Goal: Task Accomplishment & Management: Use online tool/utility

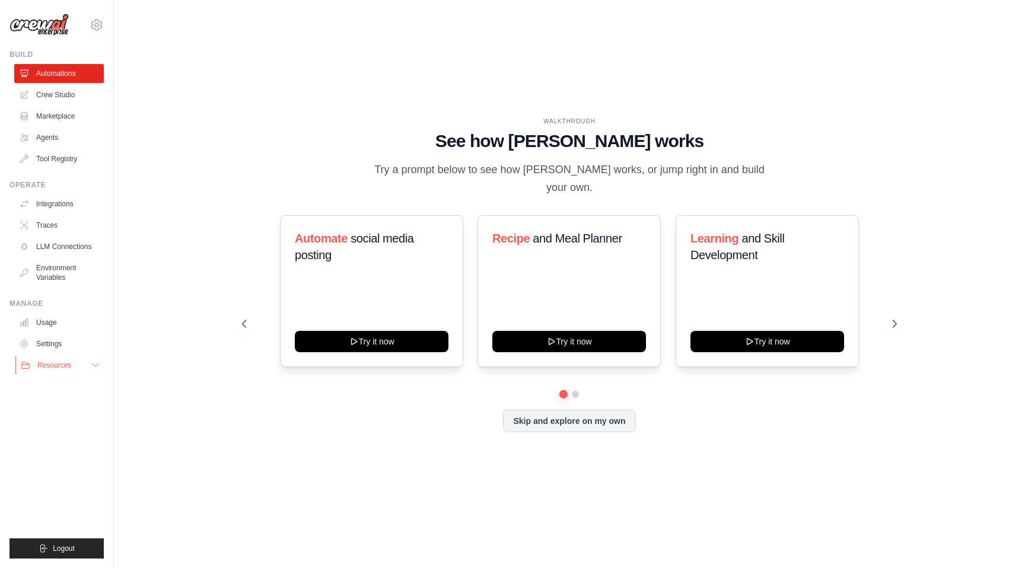
click at [65, 363] on span "Resources" at bounding box center [54, 365] width 34 height 9
click at [66, 243] on link "LLM Connections" at bounding box center [60, 246] width 90 height 19
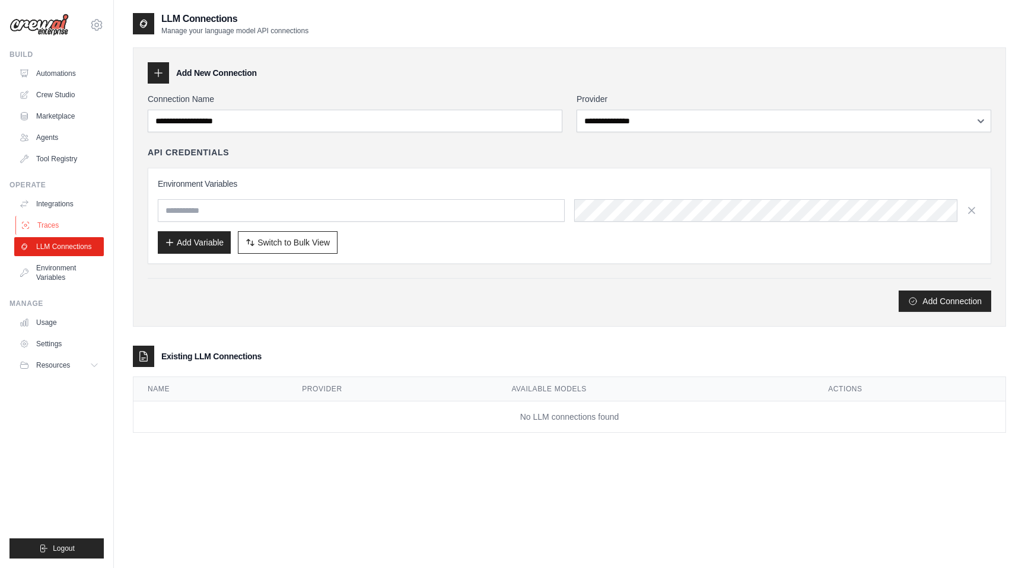
click at [66, 227] on link "Traces" at bounding box center [60, 225] width 90 height 19
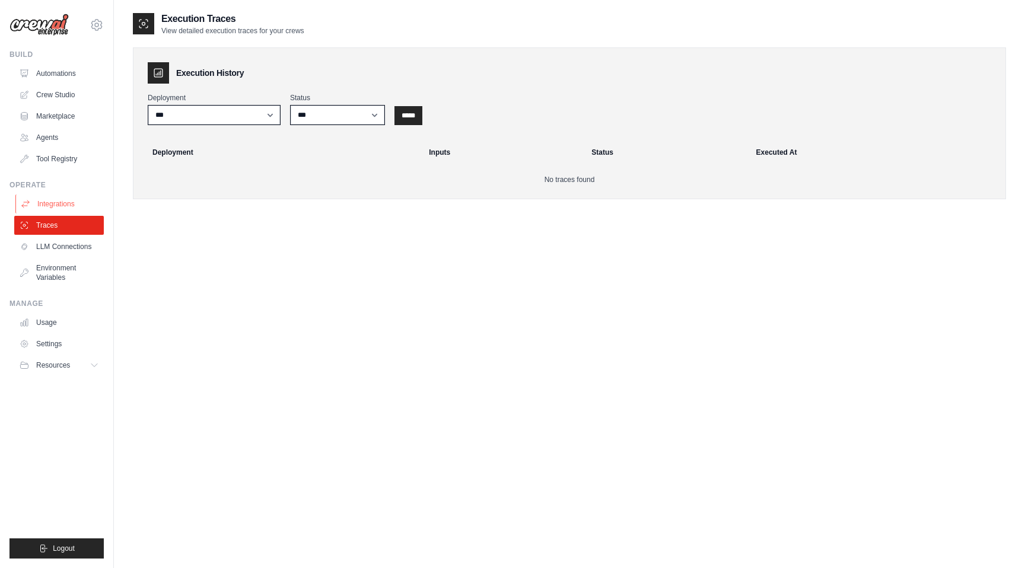
click at [52, 203] on link "Integrations" at bounding box center [60, 204] width 90 height 19
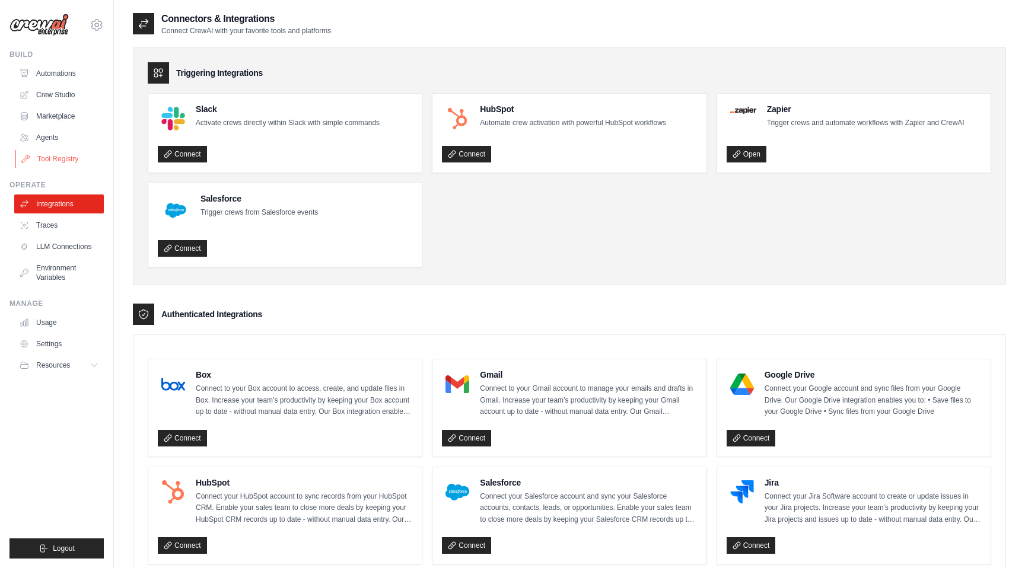
click at [58, 161] on link "Tool Registry" at bounding box center [60, 158] width 90 height 19
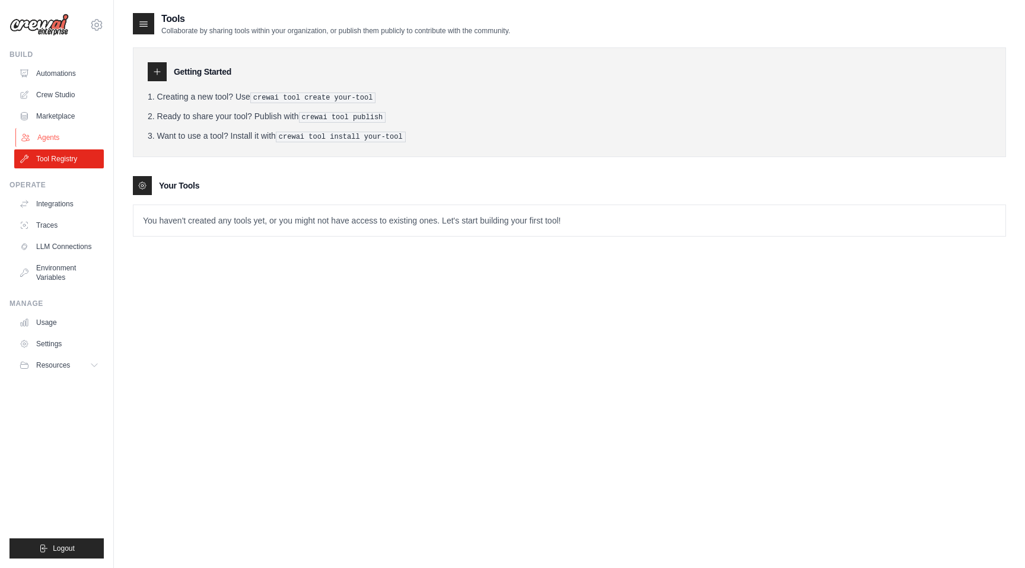
click at [55, 138] on link "Agents" at bounding box center [60, 137] width 90 height 19
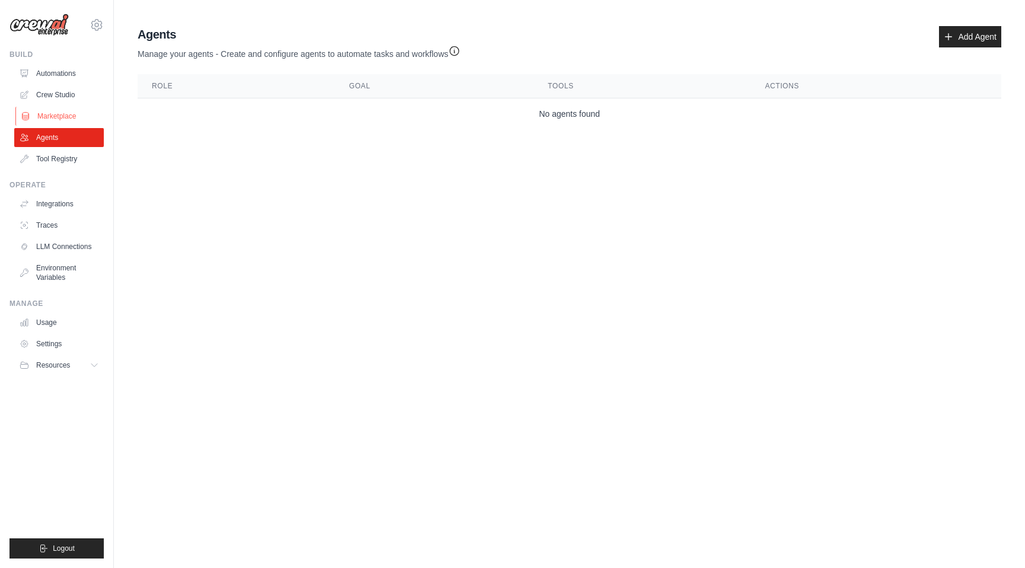
click at [68, 115] on link "Marketplace" at bounding box center [60, 116] width 90 height 19
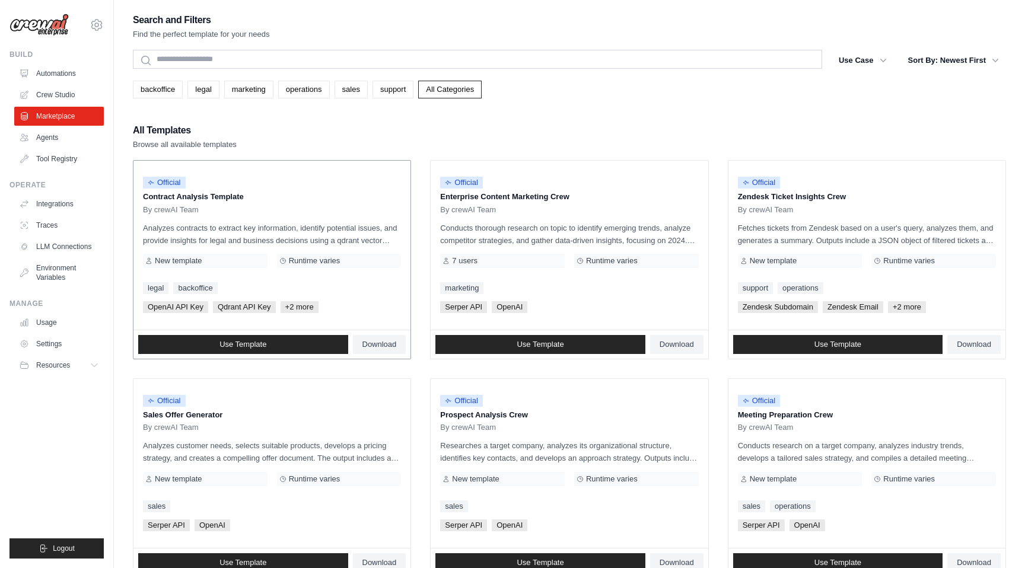
click at [260, 307] on span "Qdrant API Key" at bounding box center [244, 307] width 63 height 12
click at [295, 308] on span "+2 more" at bounding box center [300, 307] width 38 height 12
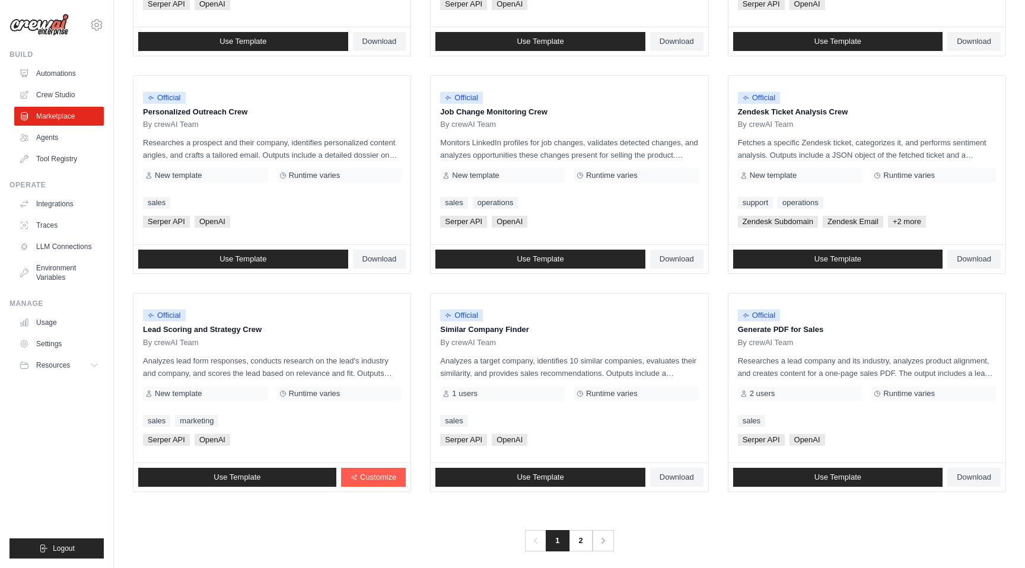
scroll to position [531, 0]
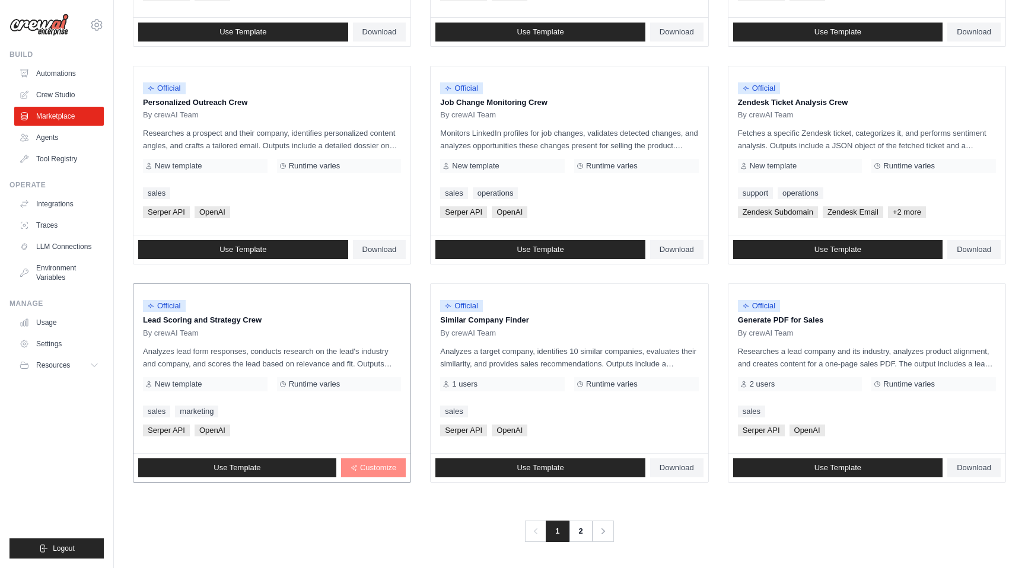
click at [375, 469] on span "Customize" at bounding box center [378, 467] width 36 height 9
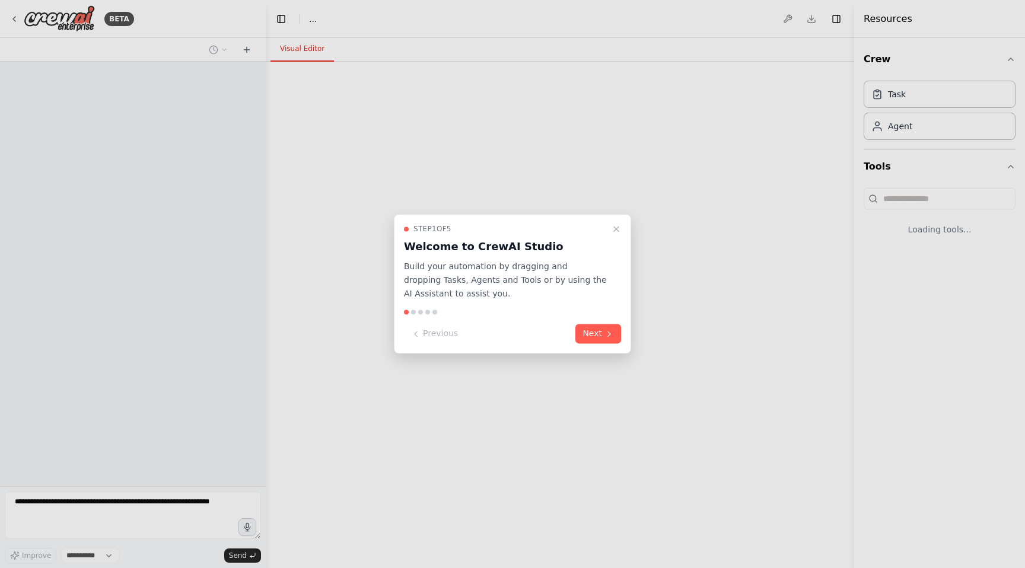
select select "****"
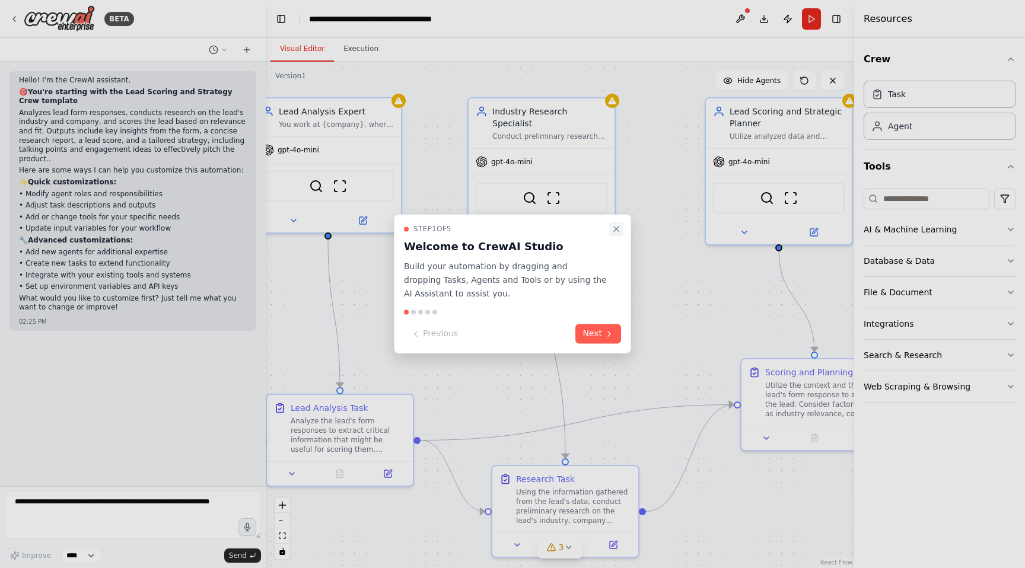
click at [616, 228] on icon "Close walkthrough" at bounding box center [616, 229] width 5 height 5
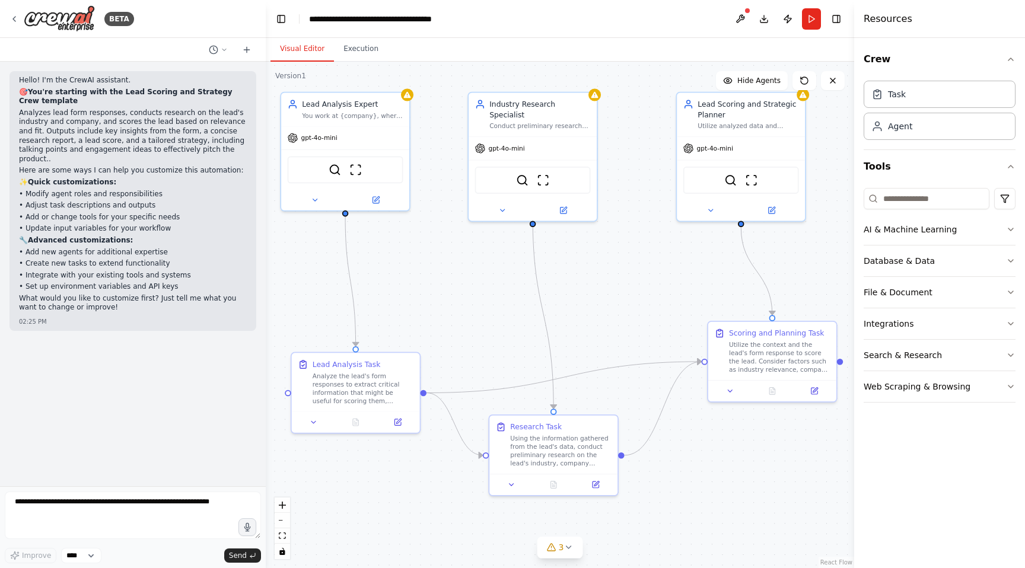
drag, startPoint x: 640, startPoint y: 308, endPoint x: 623, endPoint y: 279, distance: 33.5
click at [623, 279] on div ".deletable-edge-delete-btn { width: 20px; height: 20px; border: 0px solid #ffff…" at bounding box center [560, 315] width 588 height 507
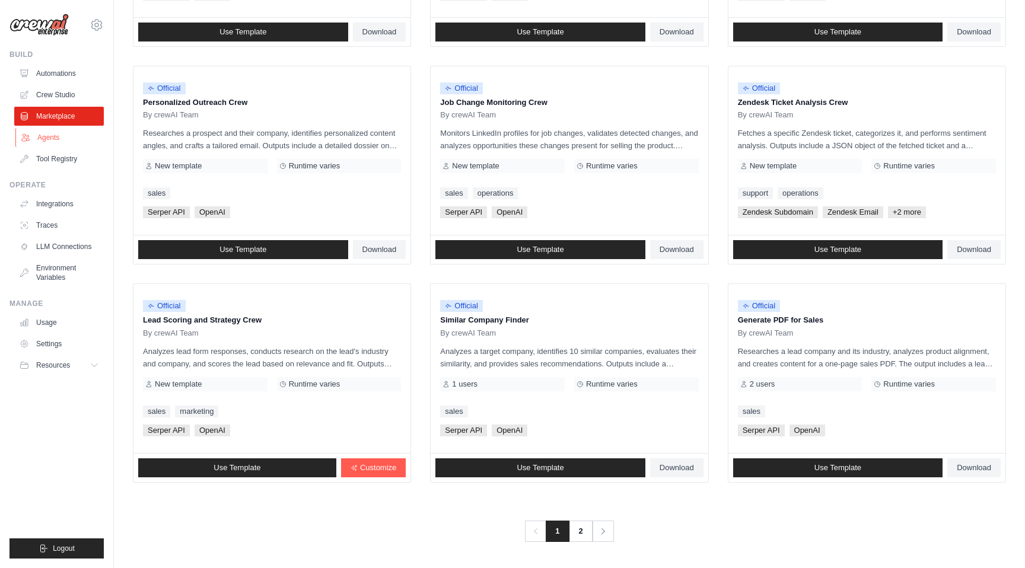
click at [44, 137] on link "Agents" at bounding box center [60, 137] width 90 height 19
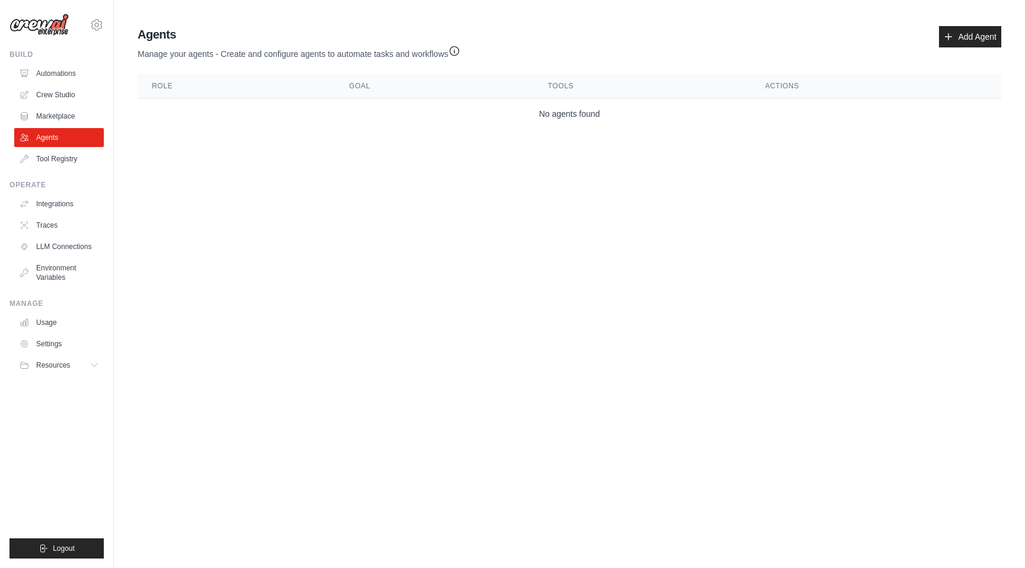
click at [59, 105] on ul "Automations Crew Studio Marketplace Agents Tool Registry" at bounding box center [59, 116] width 90 height 104
click at [59, 93] on link "Crew Studio" at bounding box center [60, 94] width 90 height 19
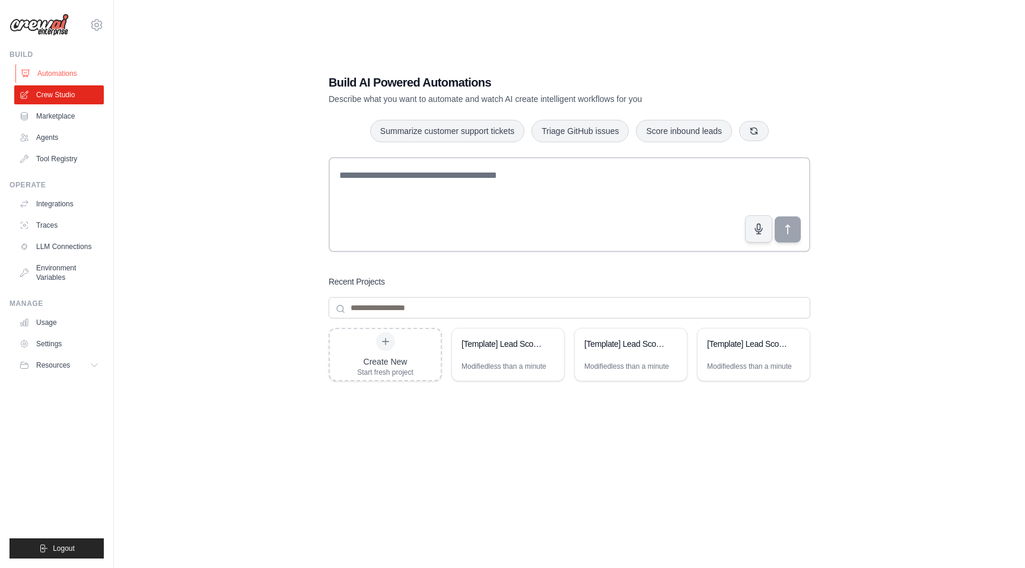
click at [63, 70] on link "Automations" at bounding box center [60, 73] width 90 height 19
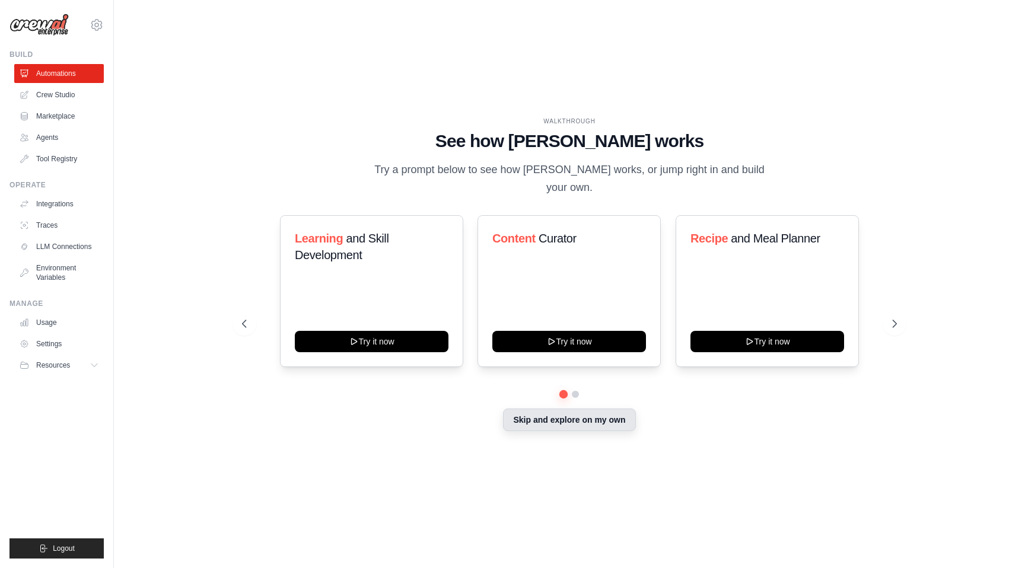
click at [602, 413] on button "Skip and explore on my own" at bounding box center [569, 420] width 132 height 23
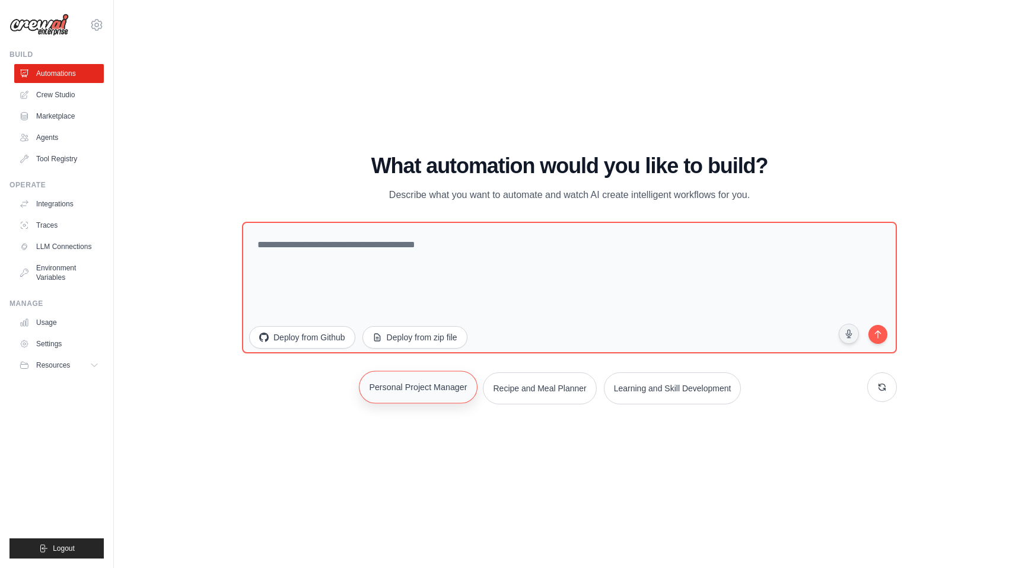
click at [441, 397] on button "Personal Project Manager" at bounding box center [418, 387] width 119 height 33
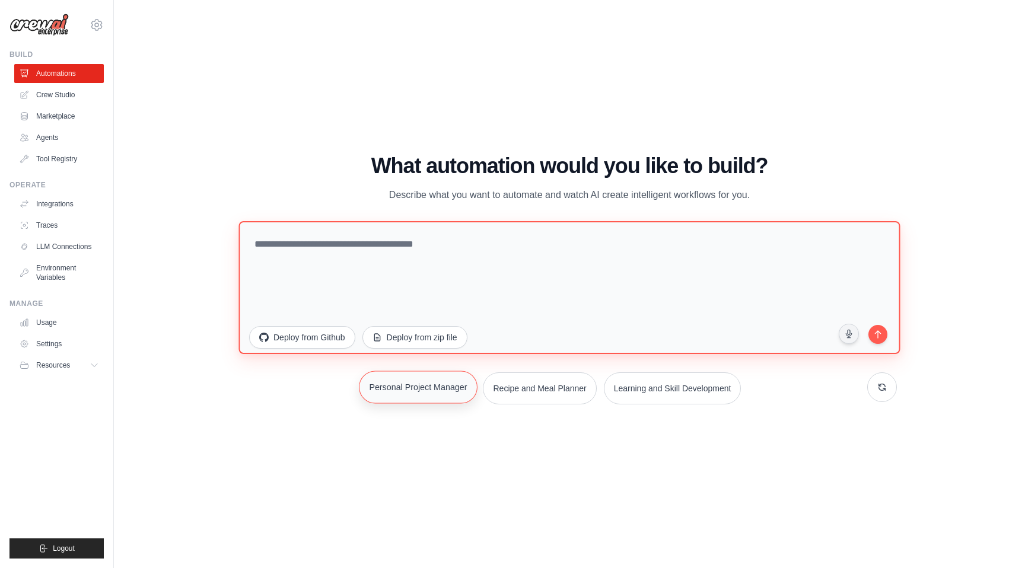
type textarea "**********"
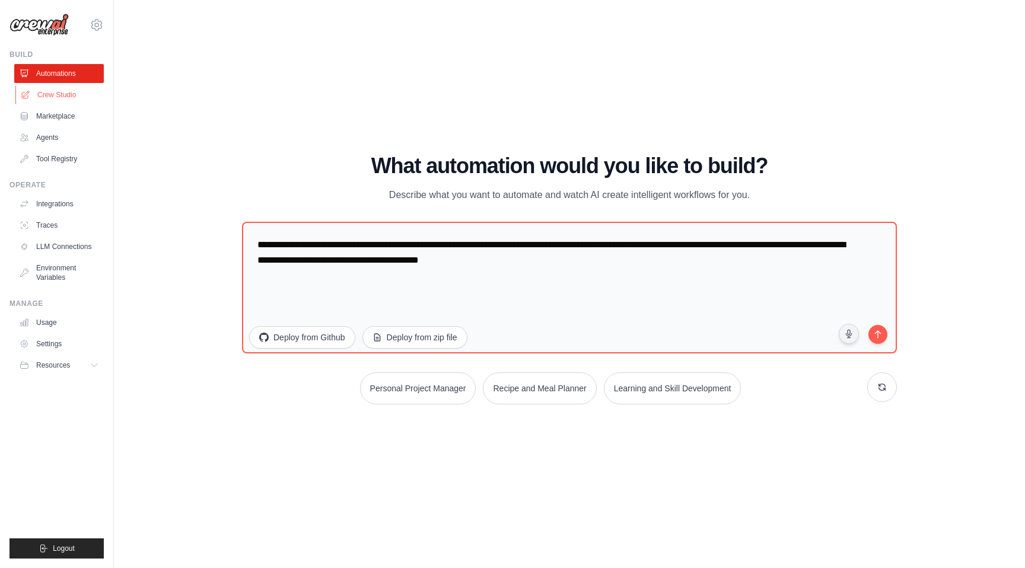
click at [65, 97] on link "Crew Studio" at bounding box center [60, 94] width 90 height 19
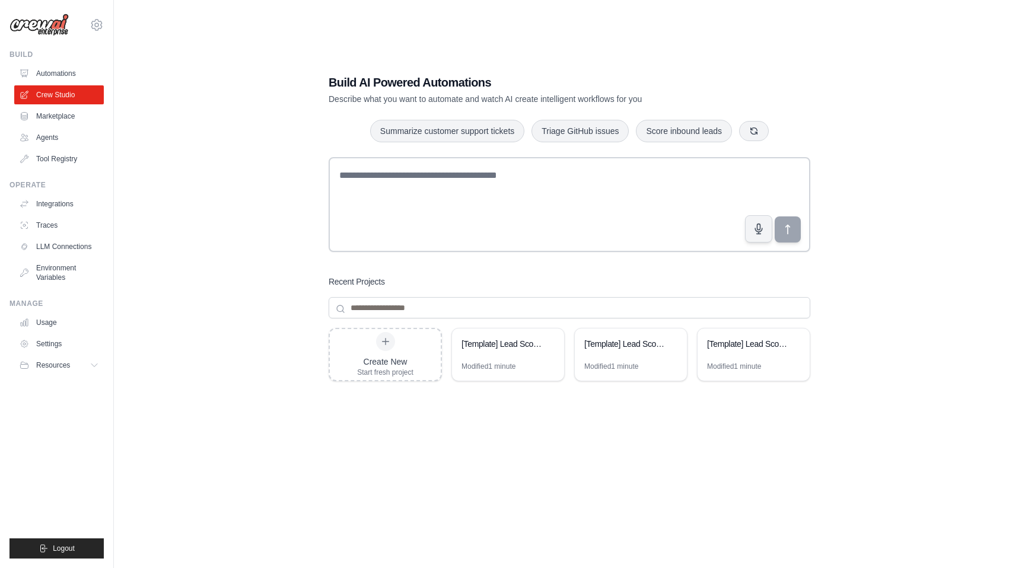
click at [75, 75] on link "Automations" at bounding box center [59, 73] width 90 height 19
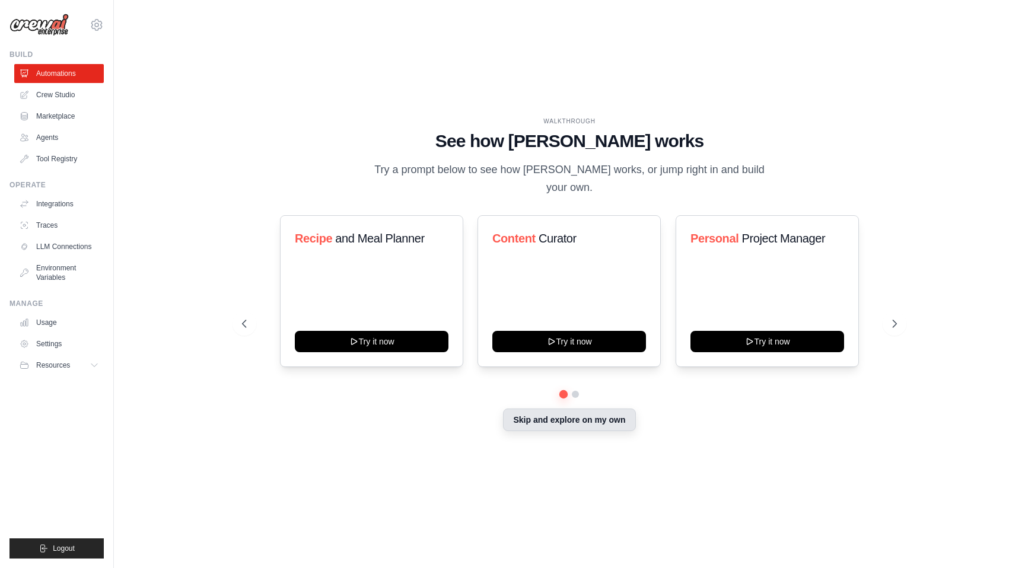
click at [551, 412] on button "Skip and explore on my own" at bounding box center [569, 420] width 132 height 23
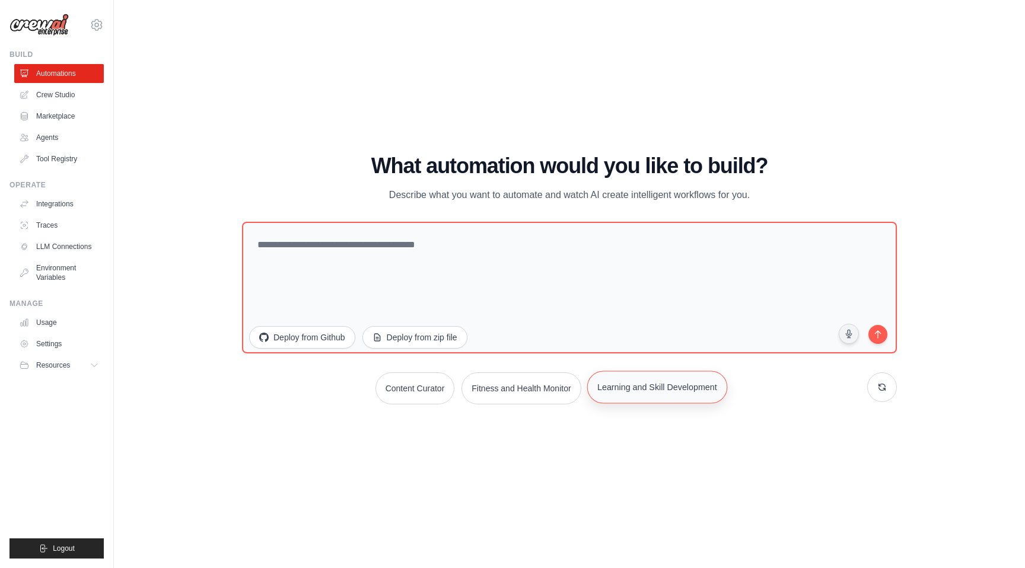
click at [637, 393] on button "Learning and Skill Development" at bounding box center [657, 387] width 140 height 33
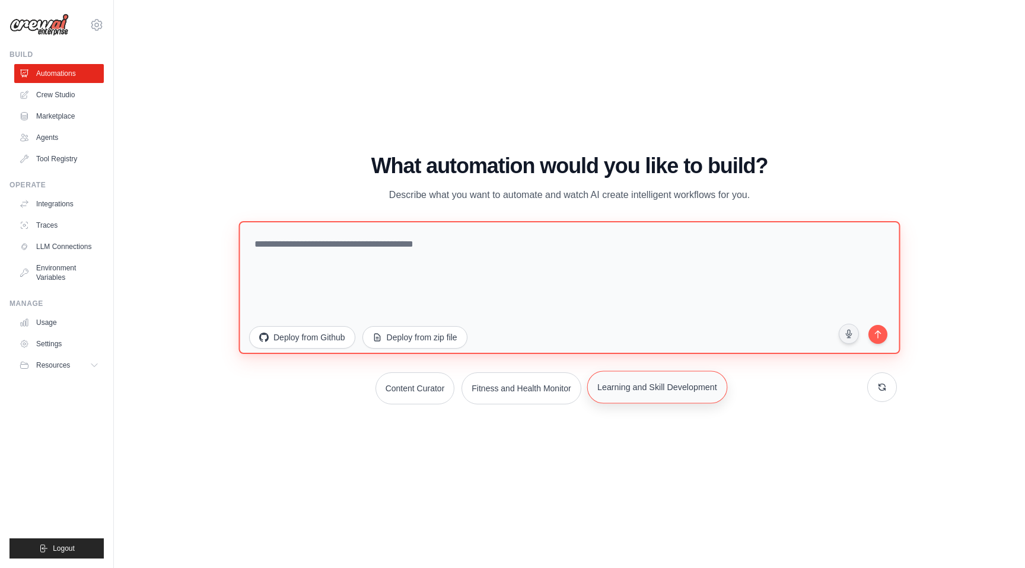
type textarea "**********"
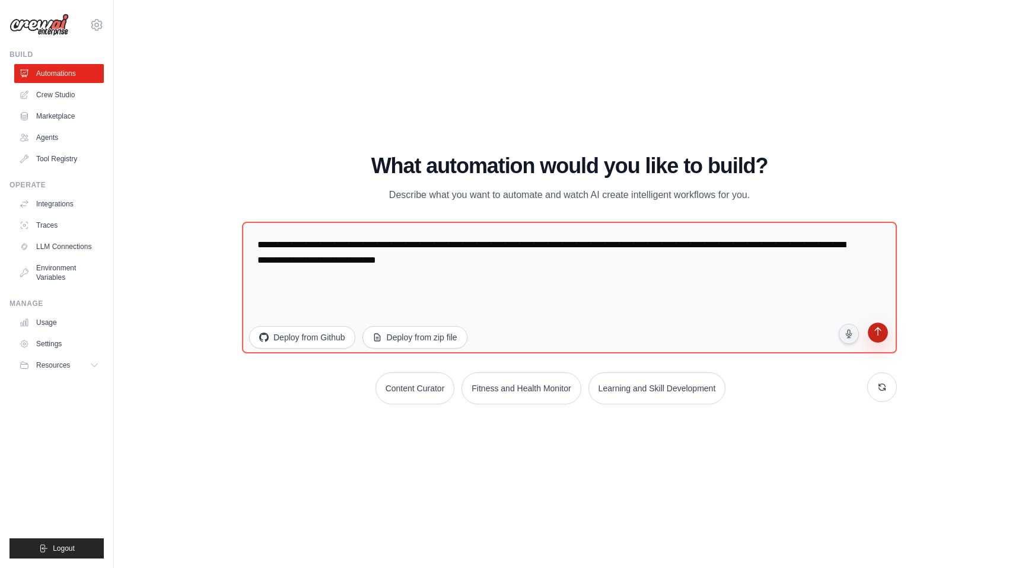
click at [879, 333] on icon "submit" at bounding box center [877, 332] width 11 height 11
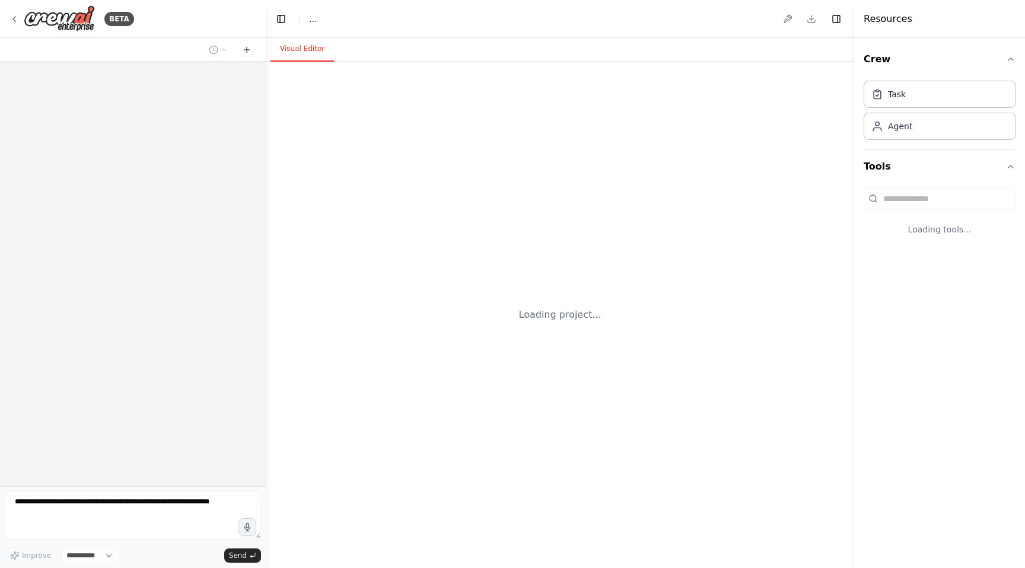
select select "****"
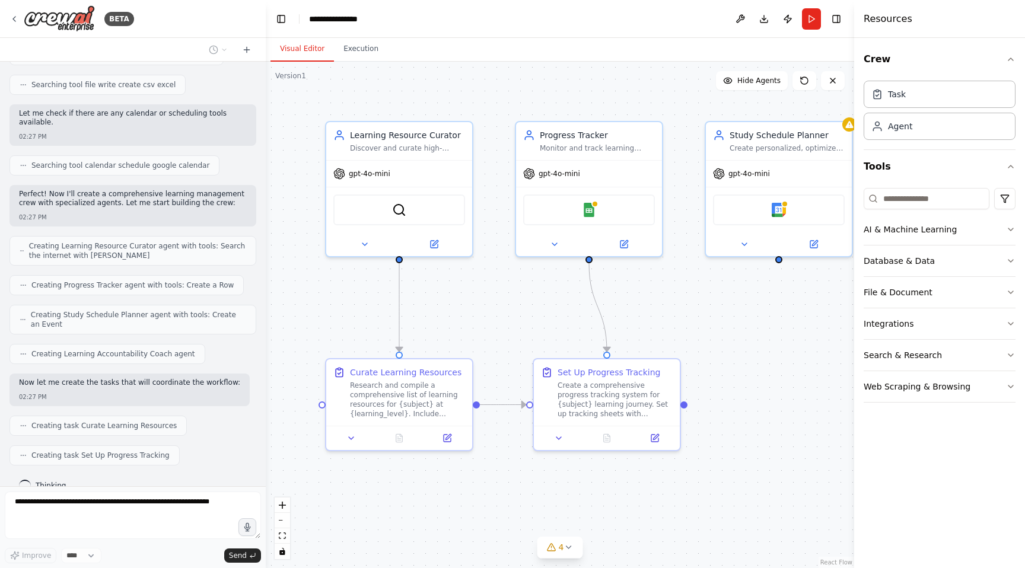
scroll to position [307, 0]
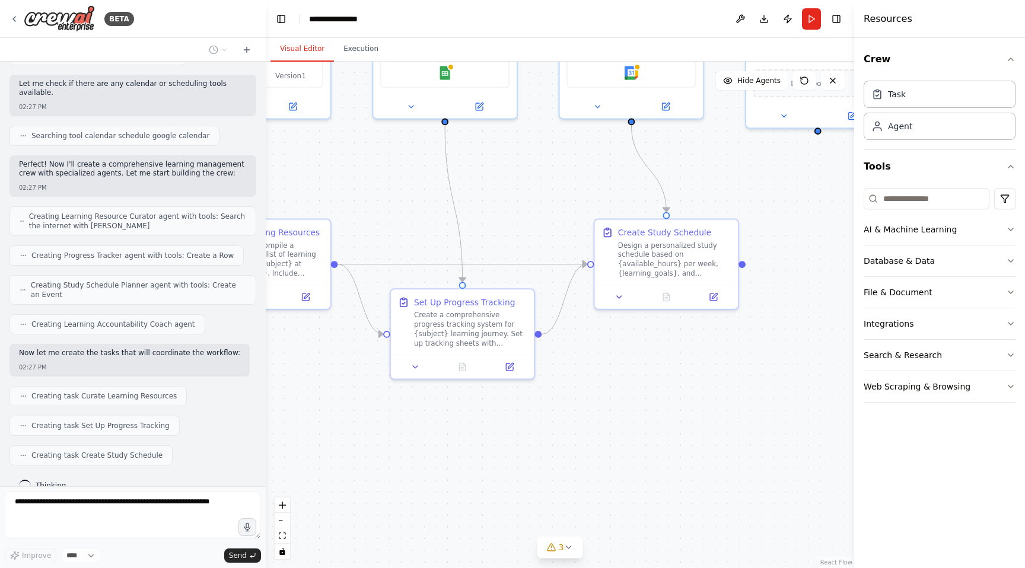
drag, startPoint x: 663, startPoint y: 370, endPoint x: 510, endPoint y: 217, distance: 216.4
click at [510, 217] on div ".deletable-edge-delete-btn { width: 20px; height: 20px; border: 0px solid #ffff…" at bounding box center [560, 315] width 588 height 507
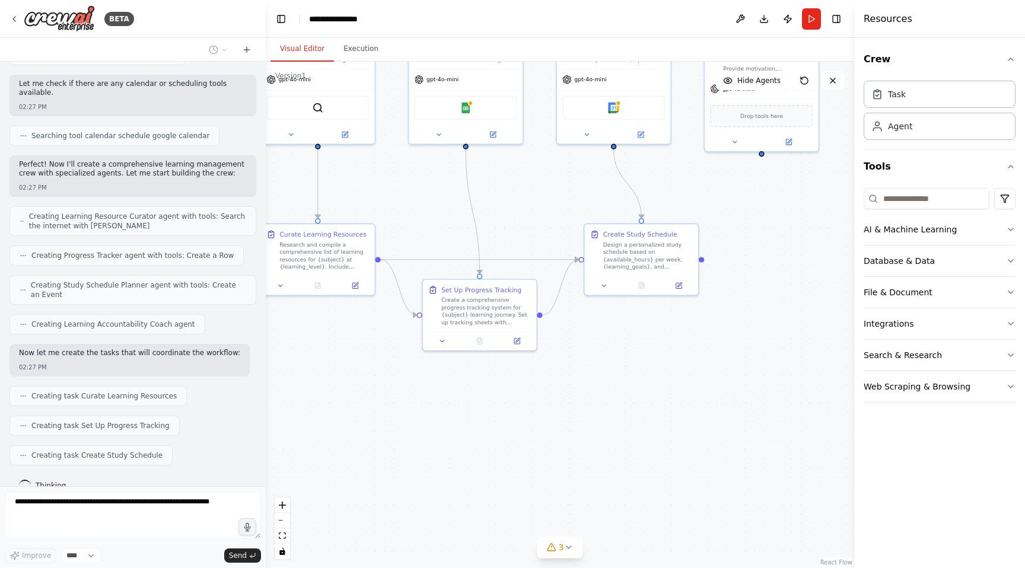
drag, startPoint x: 595, startPoint y: 343, endPoint x: 660, endPoint y: 388, distance: 78.5
click at [660, 387] on div ".deletable-edge-delete-btn { width: 20px; height: 20px; border: 0px solid #ffff…" at bounding box center [560, 315] width 588 height 507
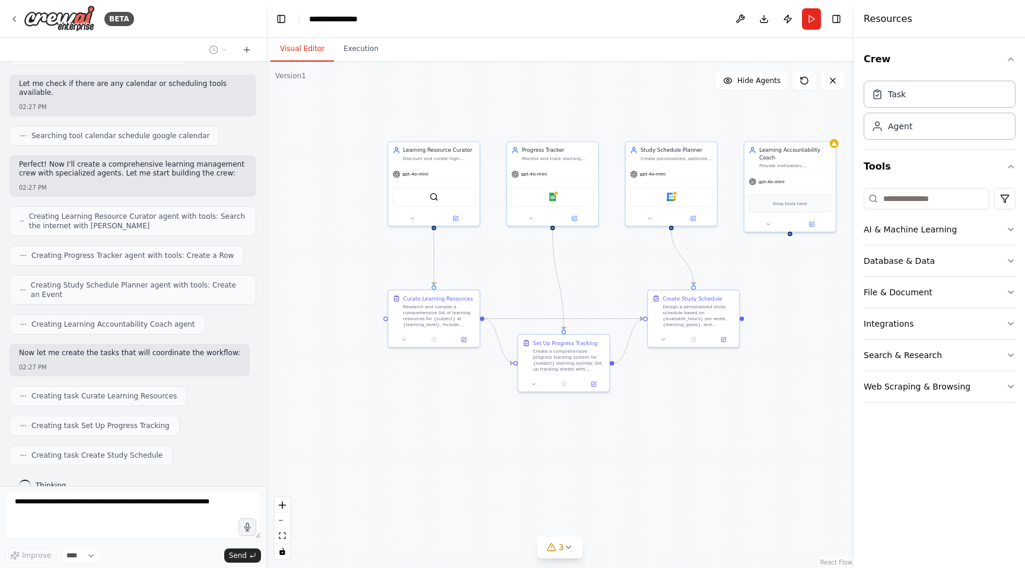
scroll to position [336, 0]
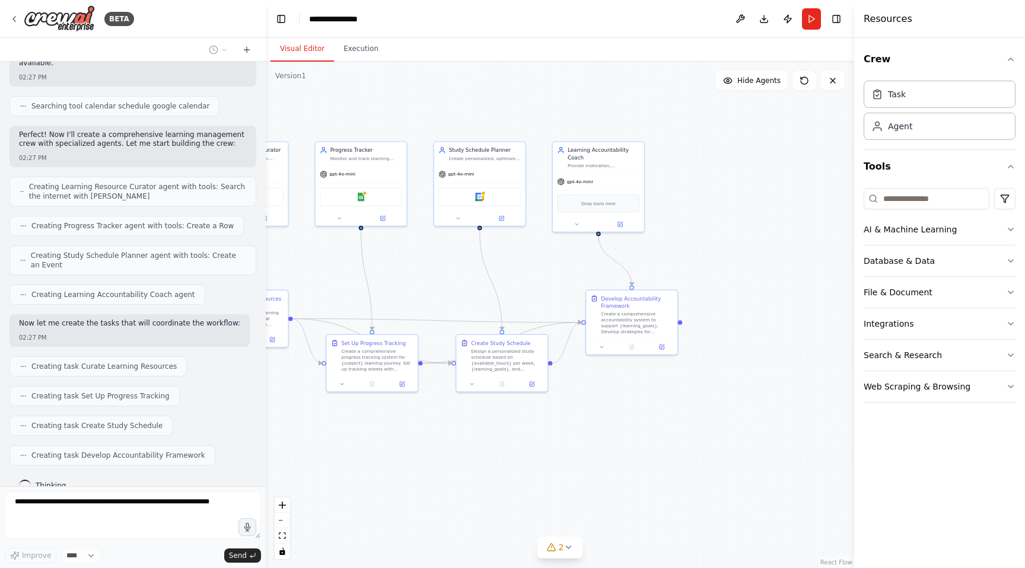
drag, startPoint x: 730, startPoint y: 437, endPoint x: 539, endPoint y: 437, distance: 191.6
click at [539, 437] on div ".deletable-edge-delete-btn { width: 20px; height: 20px; border: 0px solid #ffff…" at bounding box center [560, 315] width 588 height 507
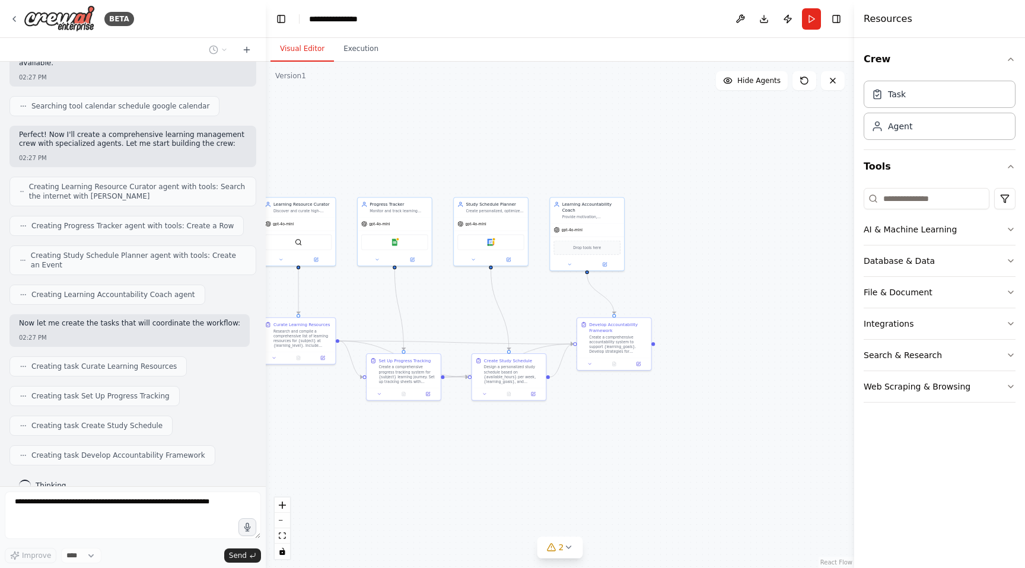
drag, startPoint x: 621, startPoint y: 418, endPoint x: 702, endPoint y: 419, distance: 80.7
click at [702, 419] on div ".deletable-edge-delete-btn { width: 20px; height: 20px; border: 0px solid #ffff…" at bounding box center [560, 315] width 588 height 507
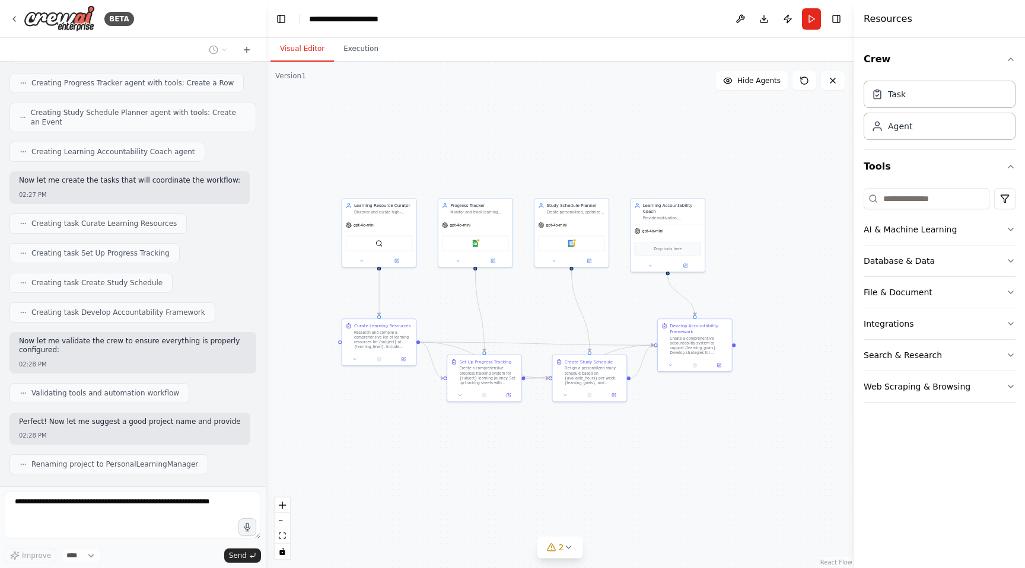
scroll to position [498, 0]
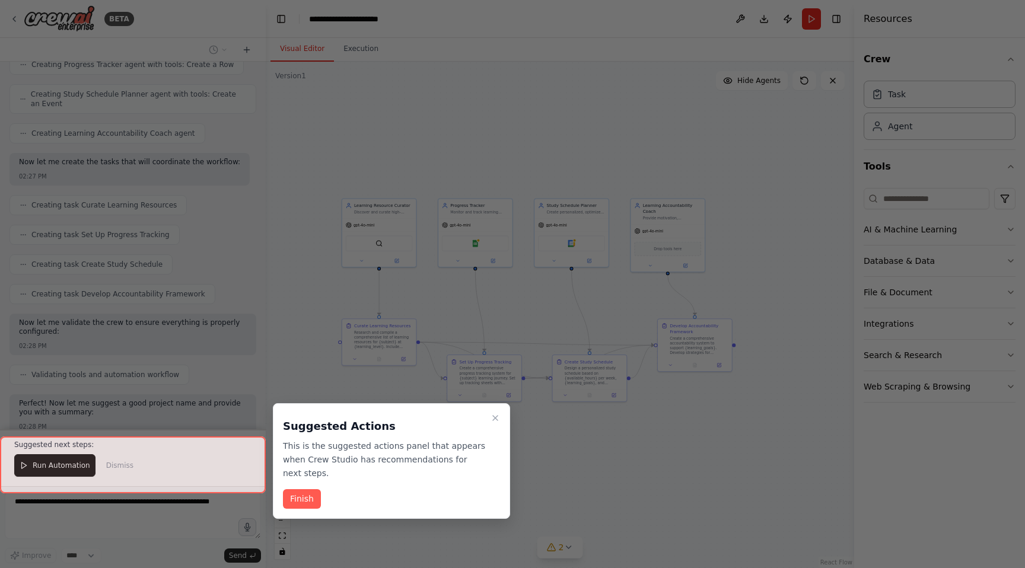
click at [739, 173] on div at bounding box center [512, 284] width 1025 height 568
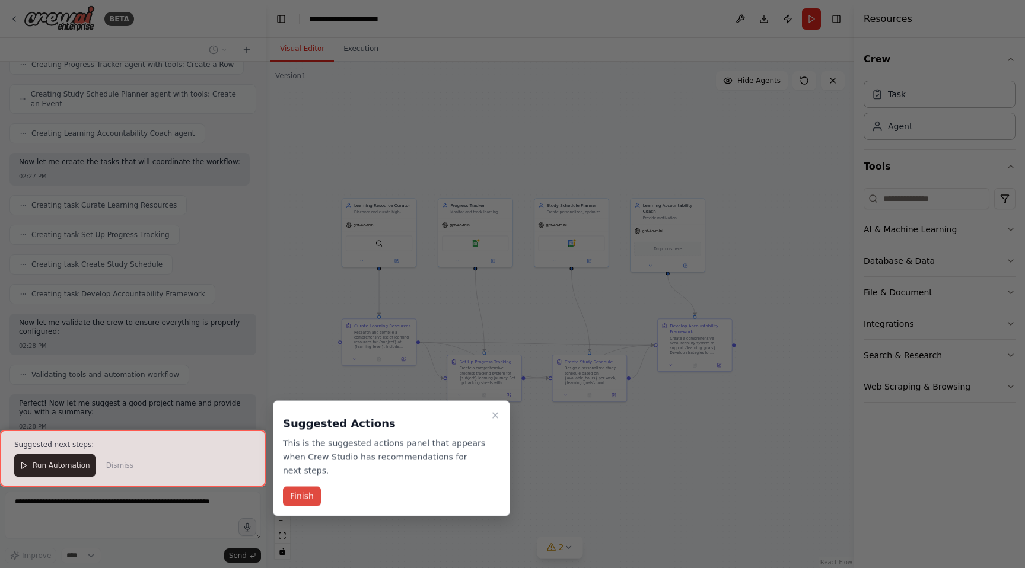
click at [302, 500] on button "Finish" at bounding box center [302, 497] width 38 height 20
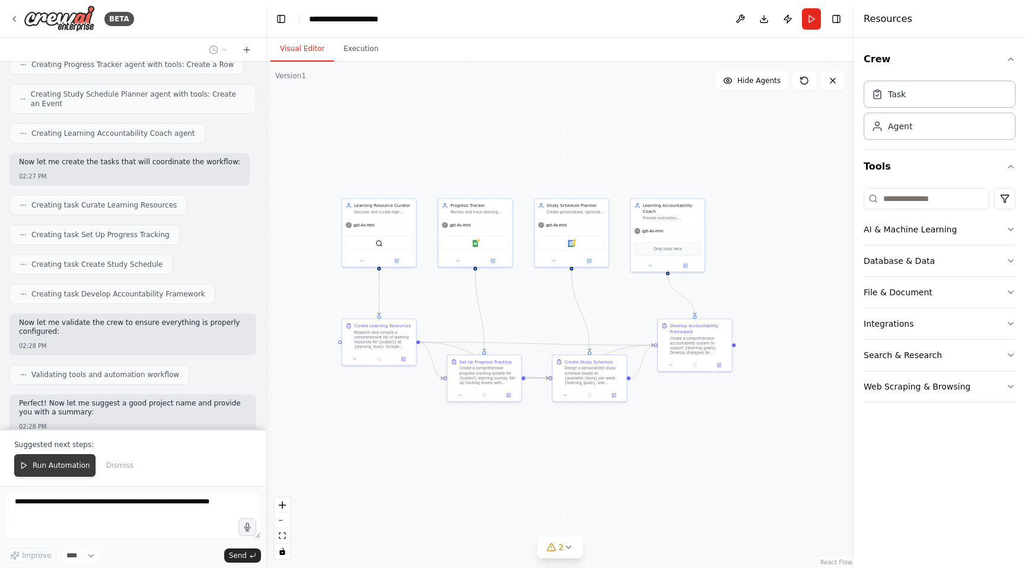
click at [62, 466] on span "Run Automation" at bounding box center [62, 465] width 58 height 9
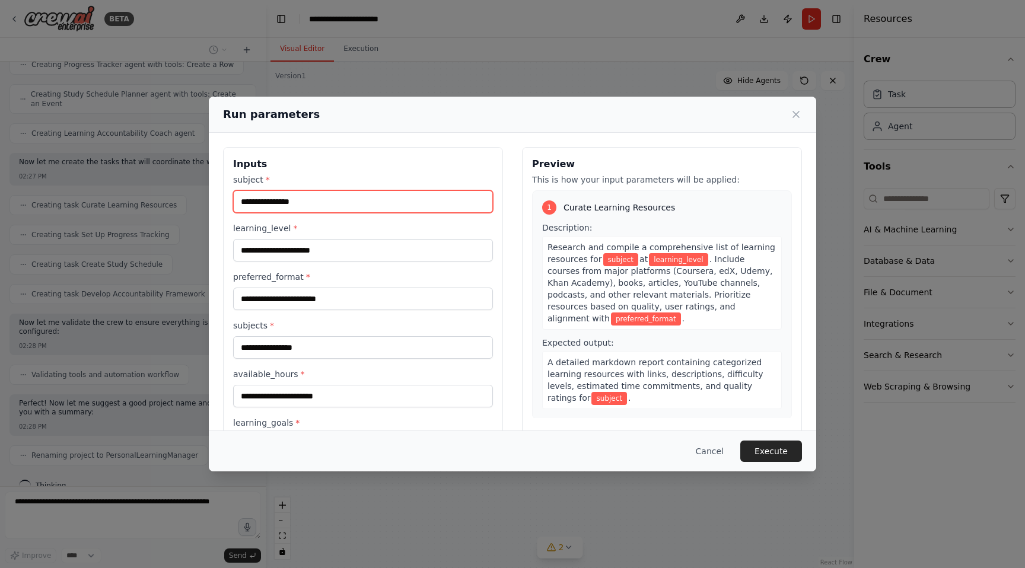
click at [428, 200] on input "subject *" at bounding box center [363, 201] width 260 height 23
click at [448, 170] on h3 "Inputs" at bounding box center [363, 164] width 260 height 14
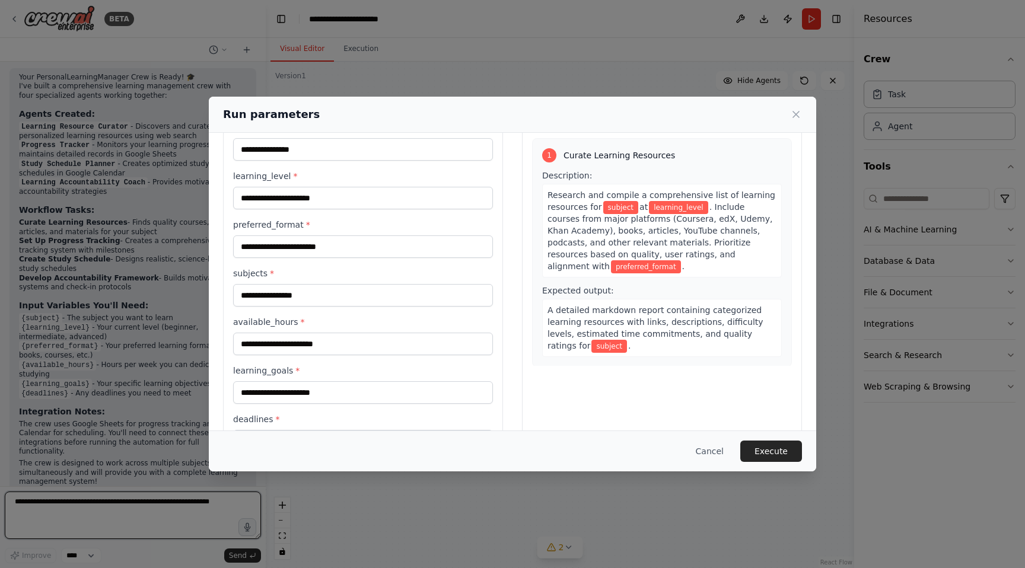
scroll to position [0, 0]
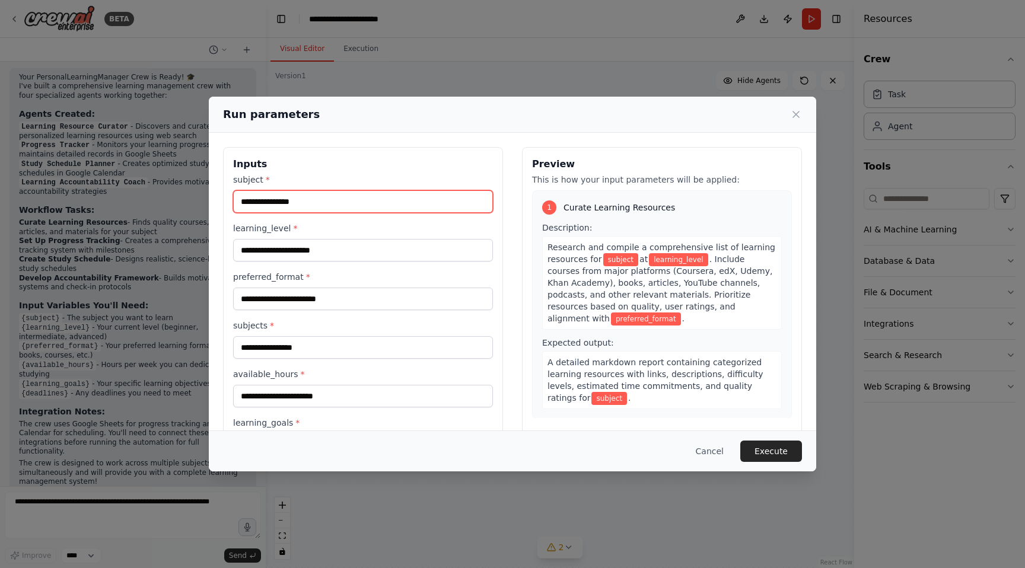
click at [342, 197] on input "subject *" at bounding box center [363, 201] width 260 height 23
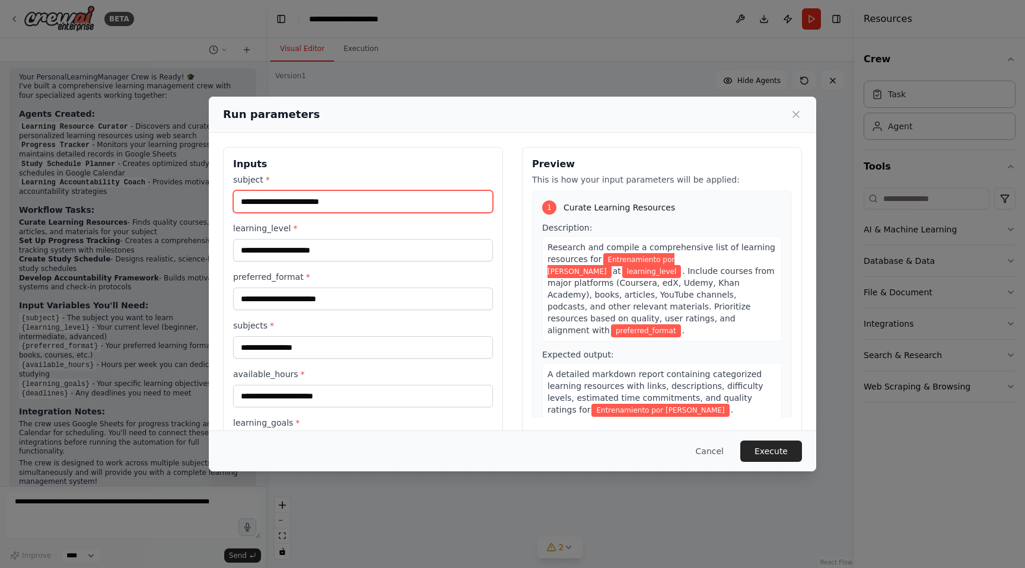
type input "**********"
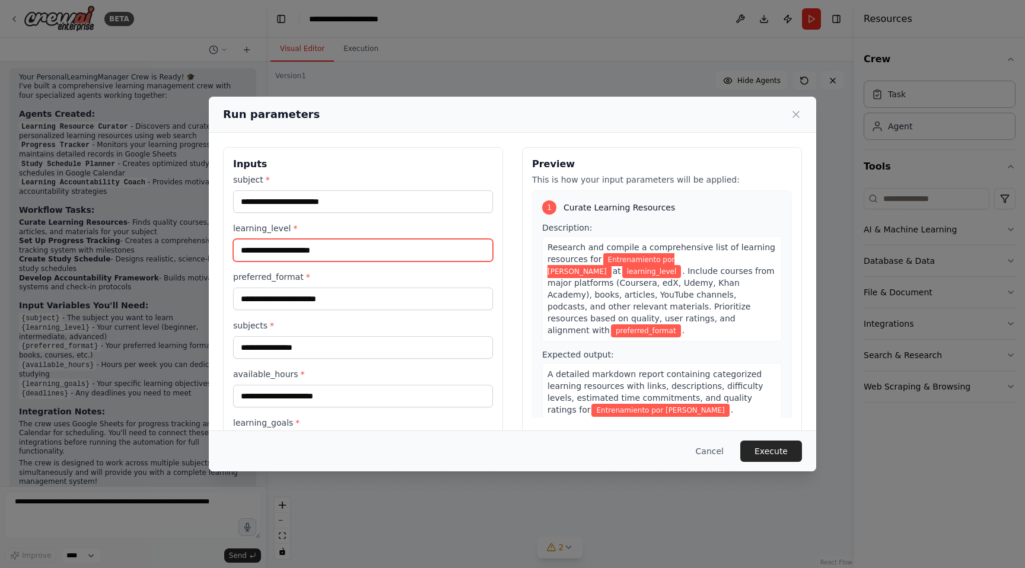
click at [376, 246] on input "learning_level *" at bounding box center [363, 250] width 260 height 23
type input "**********"
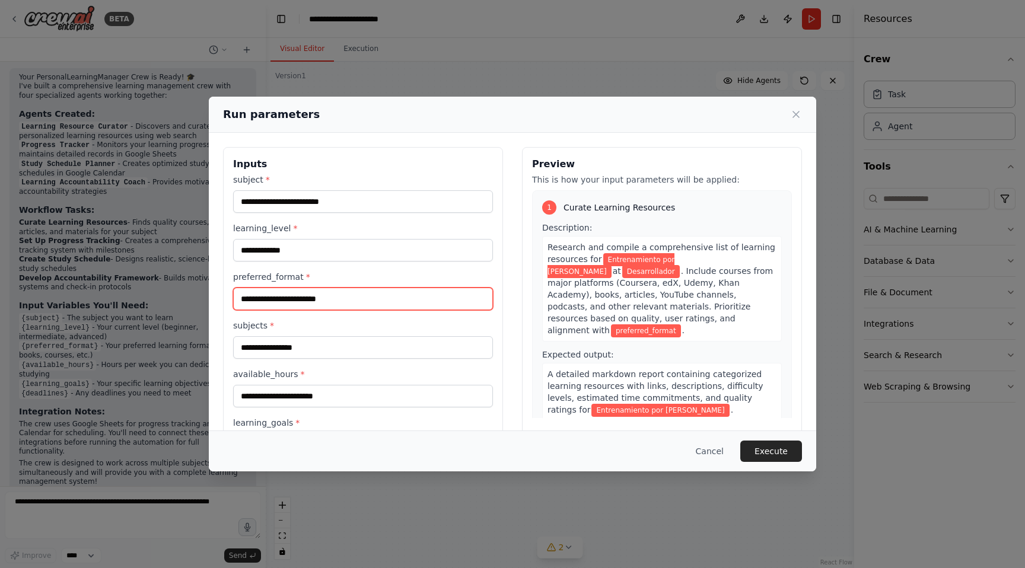
click at [366, 304] on input "preferred_format *" at bounding box center [363, 299] width 260 height 23
type input "*"
type input "********"
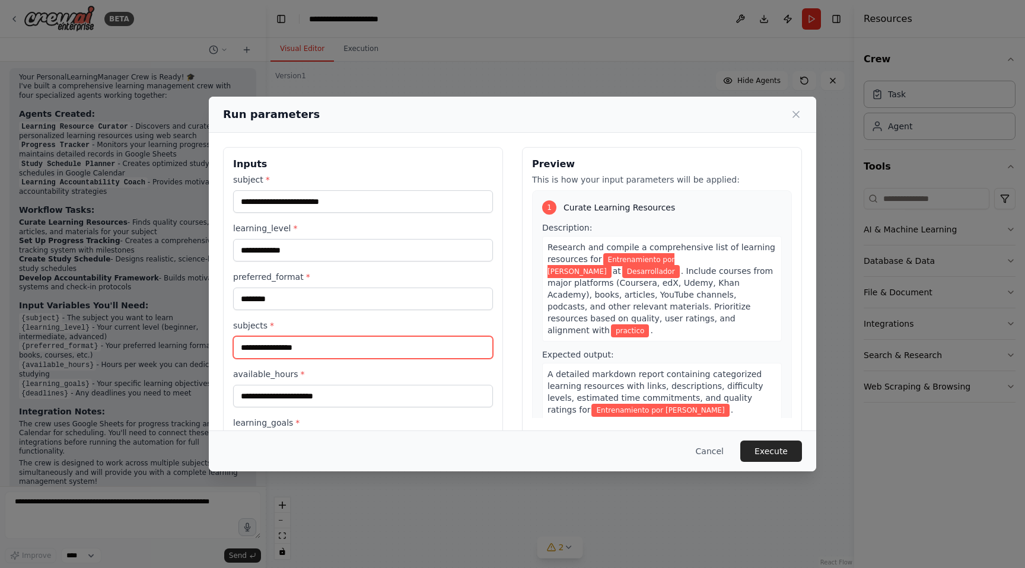
click at [356, 350] on input "subjects *" at bounding box center [363, 347] width 260 height 23
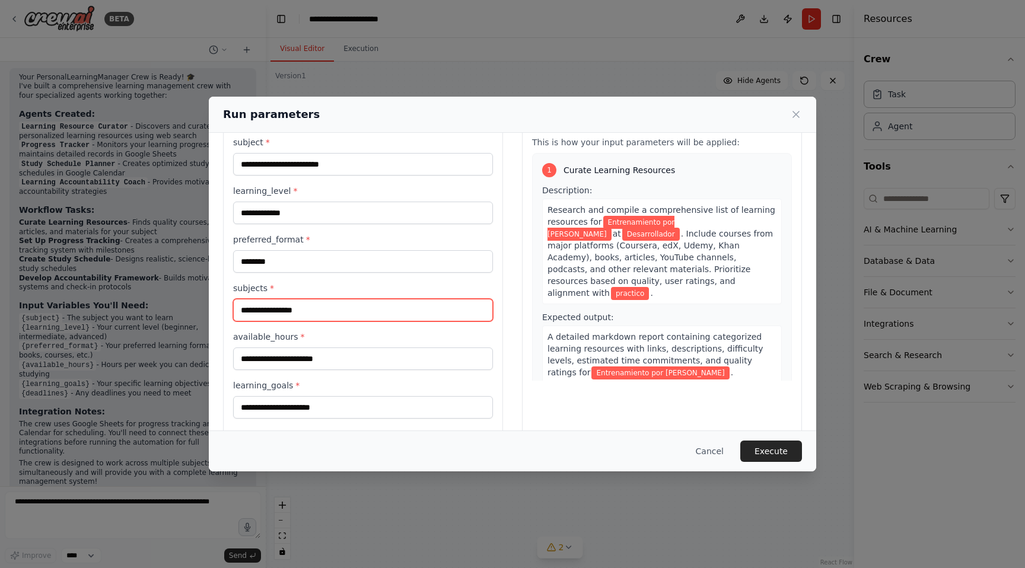
scroll to position [52, 0]
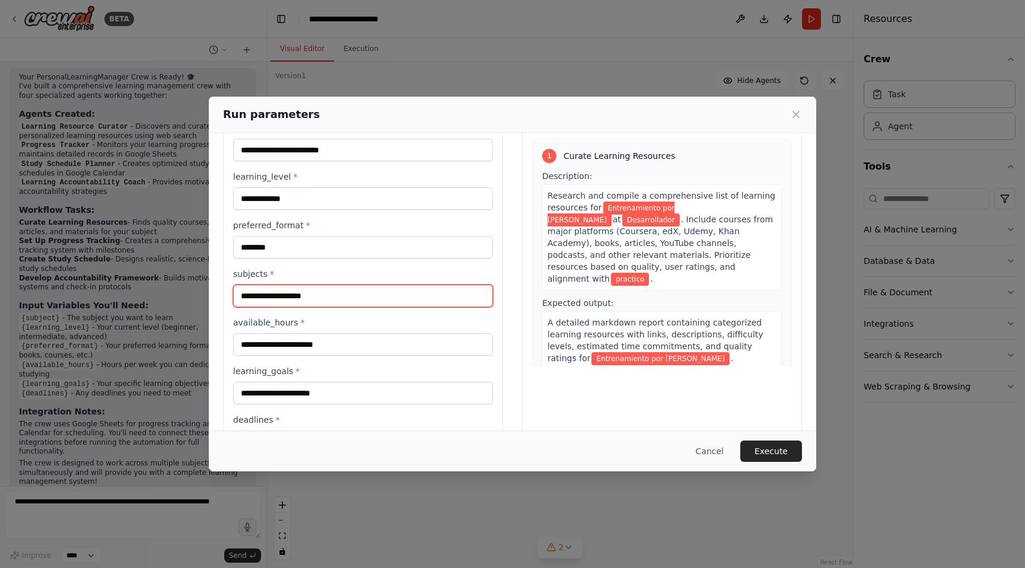
type input "**********"
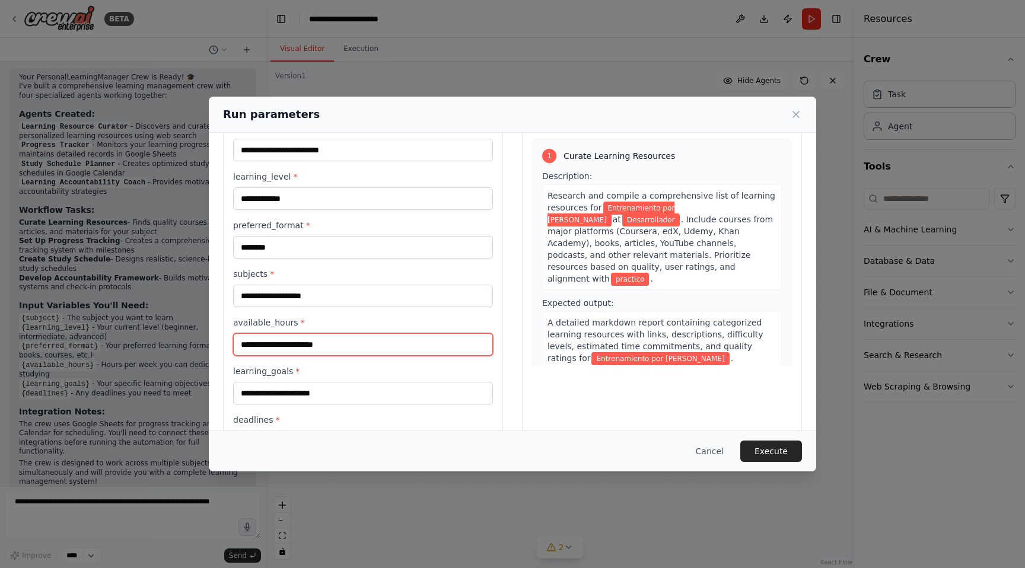
click at [396, 349] on input "available_hours *" at bounding box center [363, 344] width 260 height 23
type input "**"
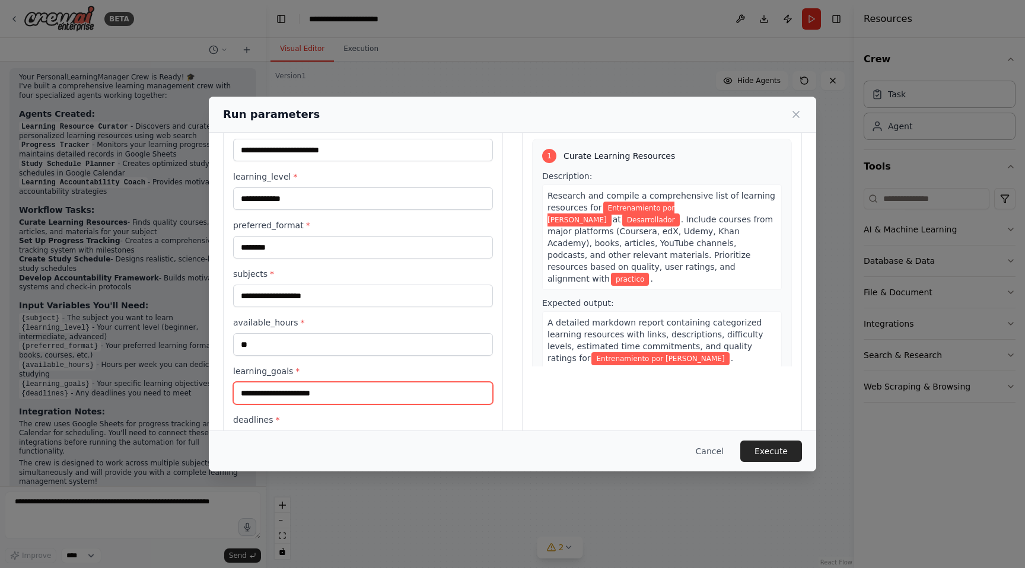
click at [403, 387] on input "learning_goals *" at bounding box center [363, 393] width 260 height 23
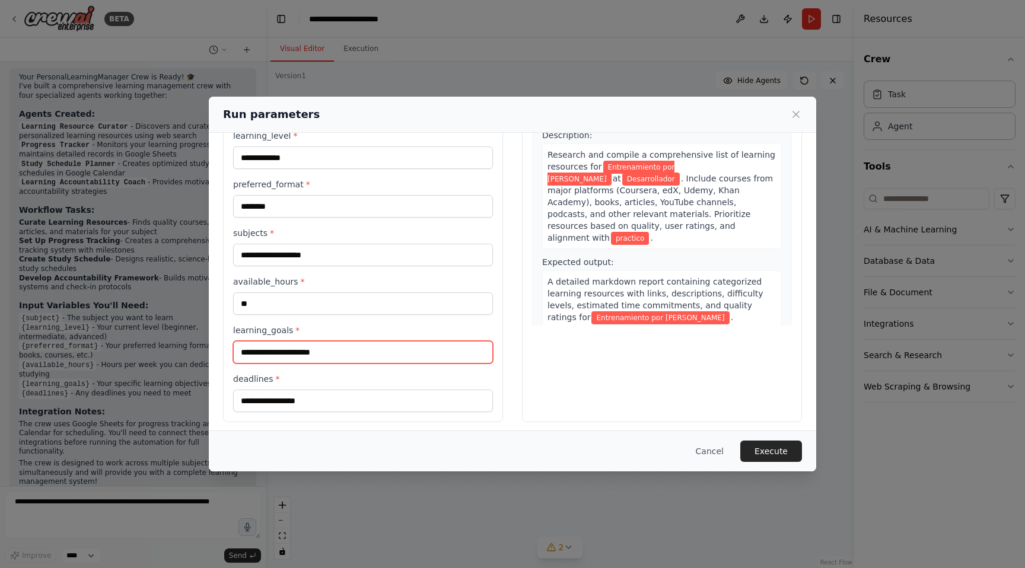
scroll to position [98, 0]
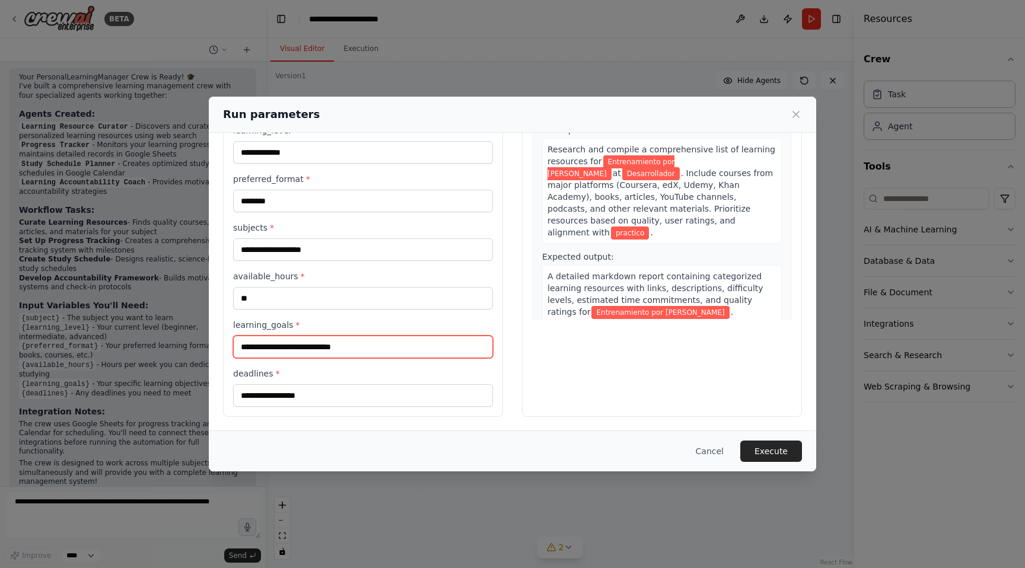
type input "**********"
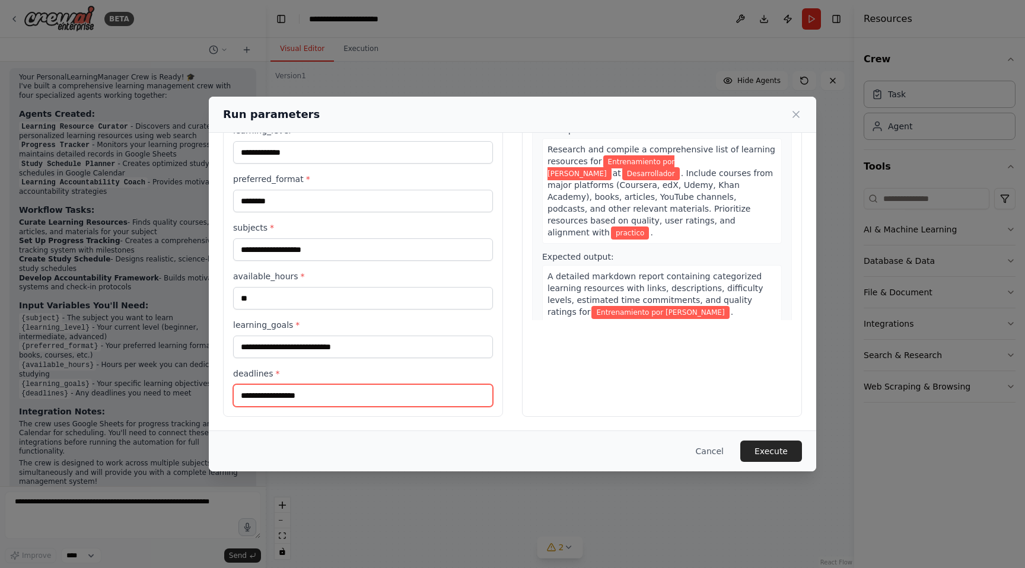
click at [386, 399] on input "deadlines *" at bounding box center [363, 395] width 260 height 23
type input "*********"
click at [783, 444] on button "Execute" at bounding box center [771, 451] width 62 height 21
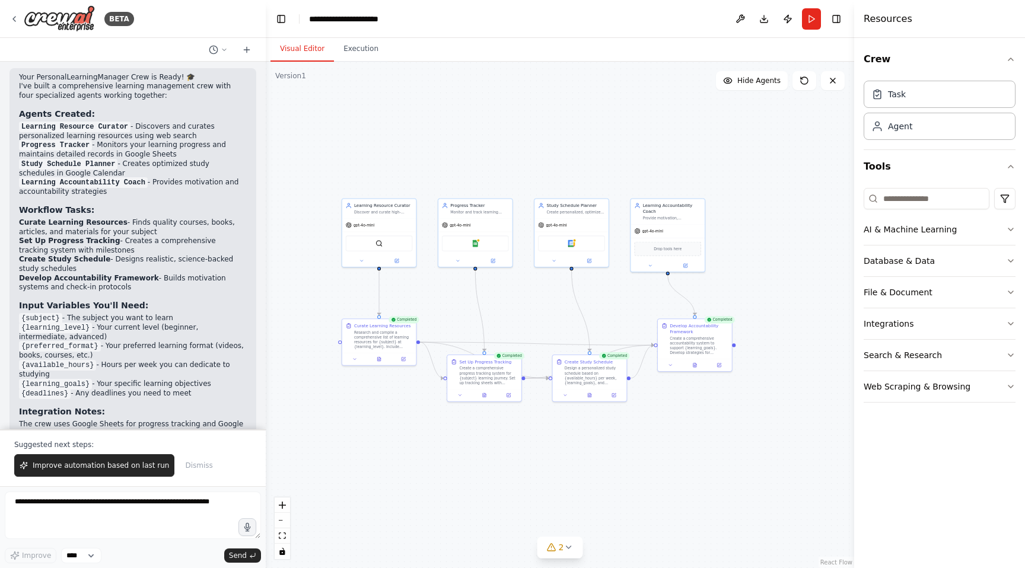
scroll to position [962, 0]
